Goal: Information Seeking & Learning: Find specific fact

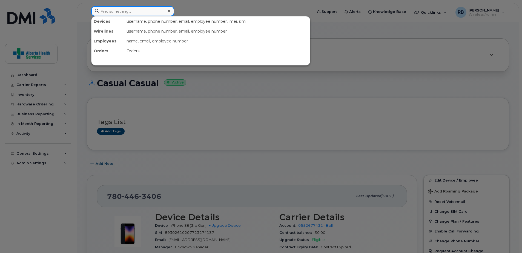
click at [133, 14] on input at bounding box center [132, 11] width 83 height 10
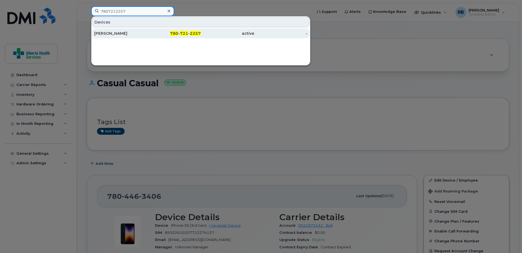
type input "7807212257"
click at [157, 33] on div "780 - 721 - 2257" at bounding box center [174, 33] width 53 height 5
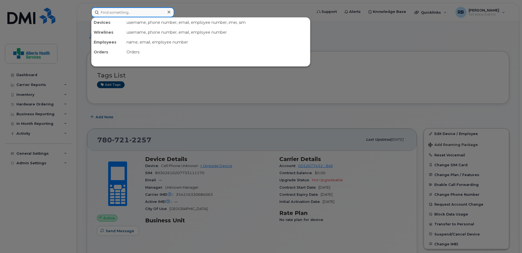
click at [129, 14] on input at bounding box center [132, 12] width 83 height 10
paste input "[PHONE_NUMBER]"
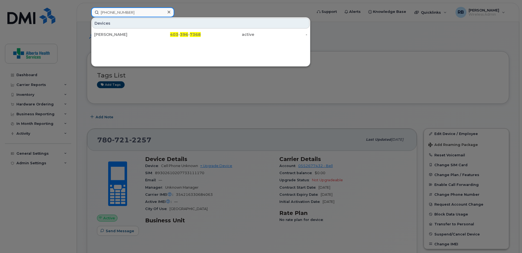
click at [108, 13] on input "[PHONE_NUMBER]" at bounding box center [132, 12] width 83 height 10
type input "4033967368"
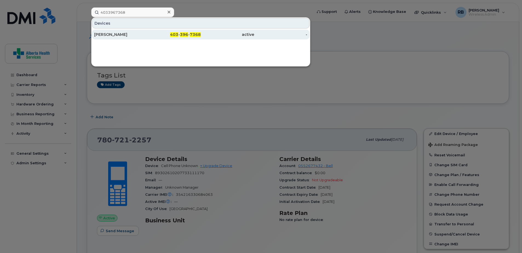
click at [122, 37] on div "[PERSON_NAME]" at bounding box center [120, 35] width 53 height 10
